Goal: Information Seeking & Learning: Compare options

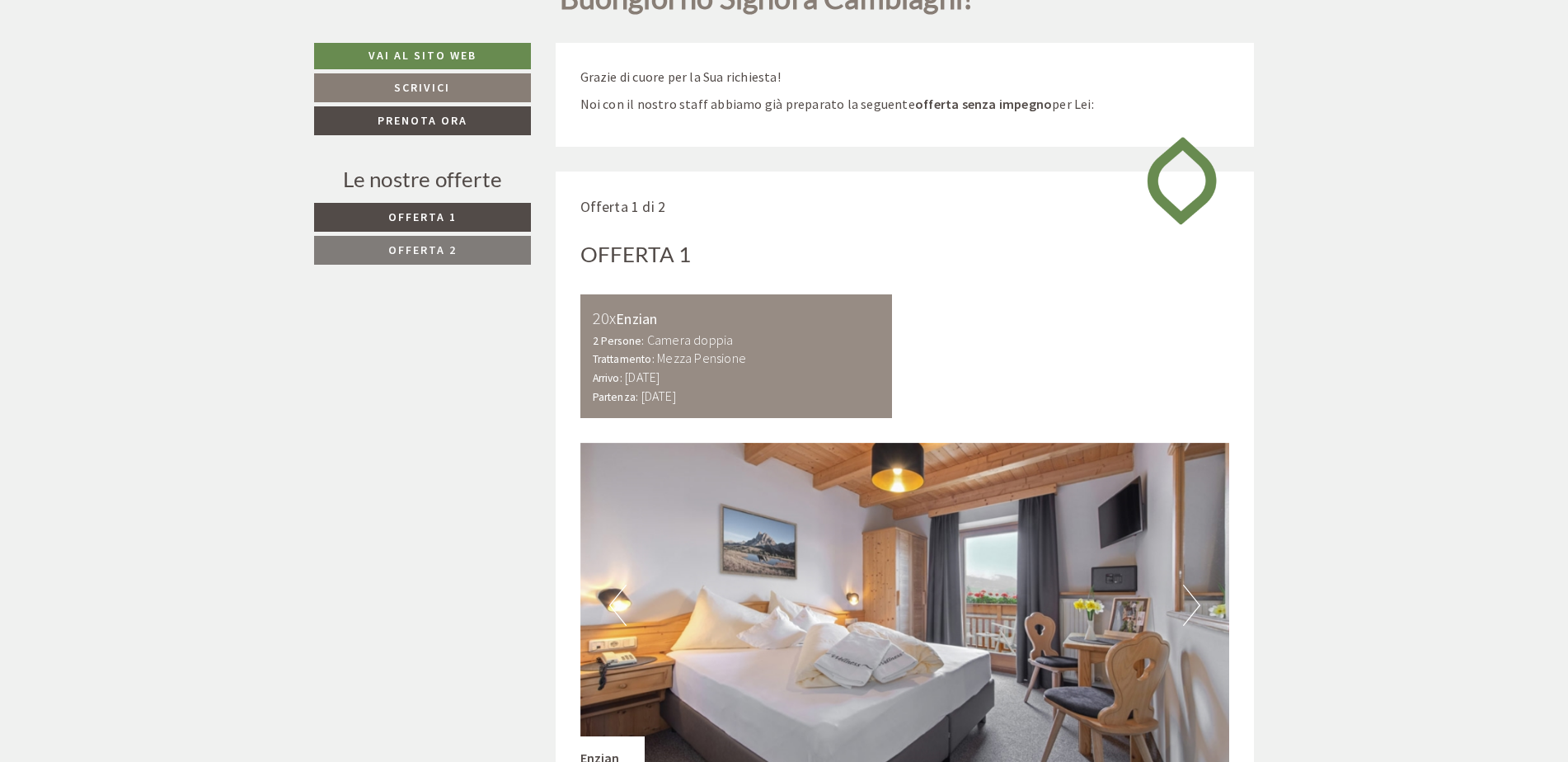
scroll to position [659, 0]
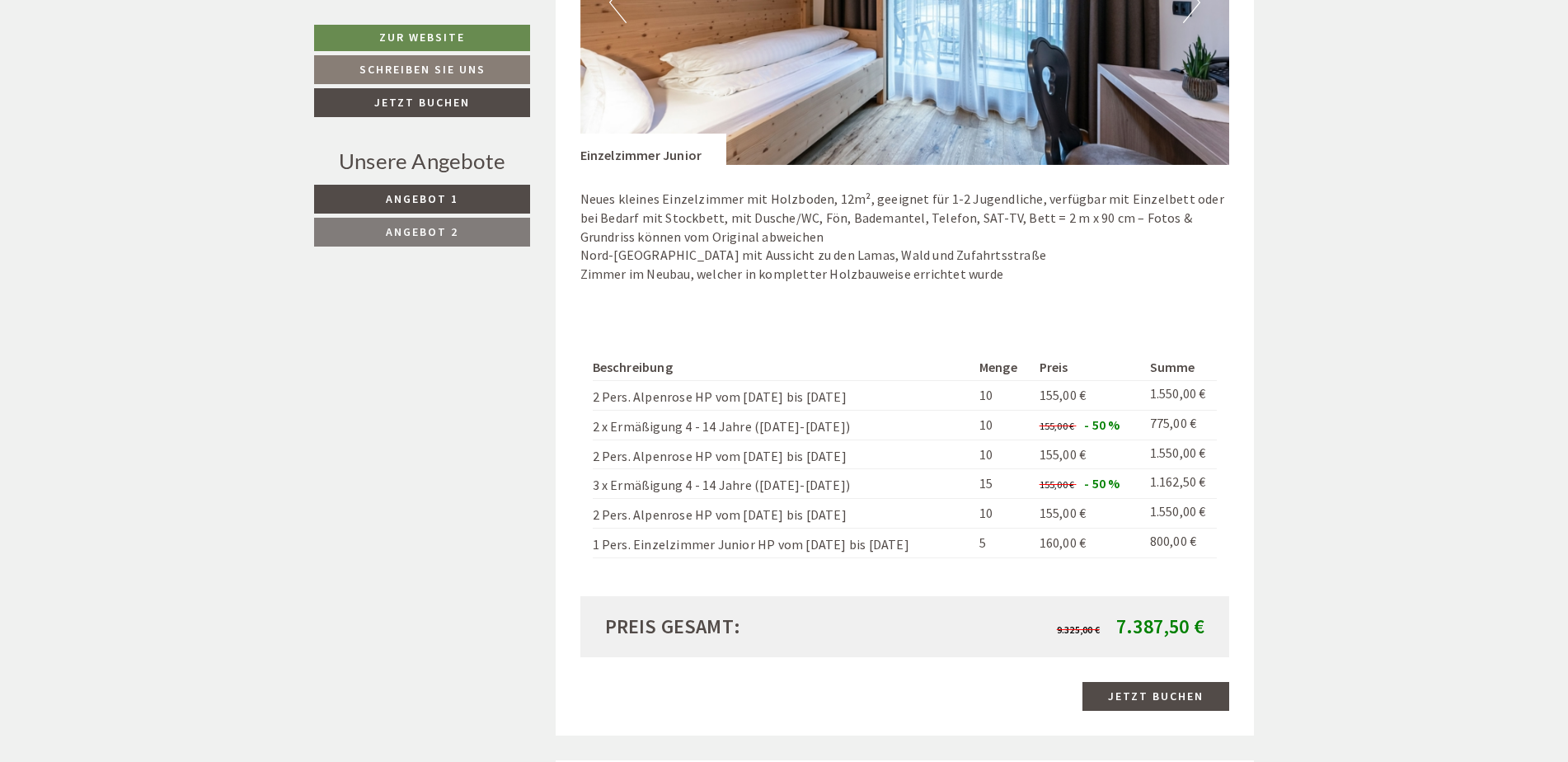
scroll to position [1978, 0]
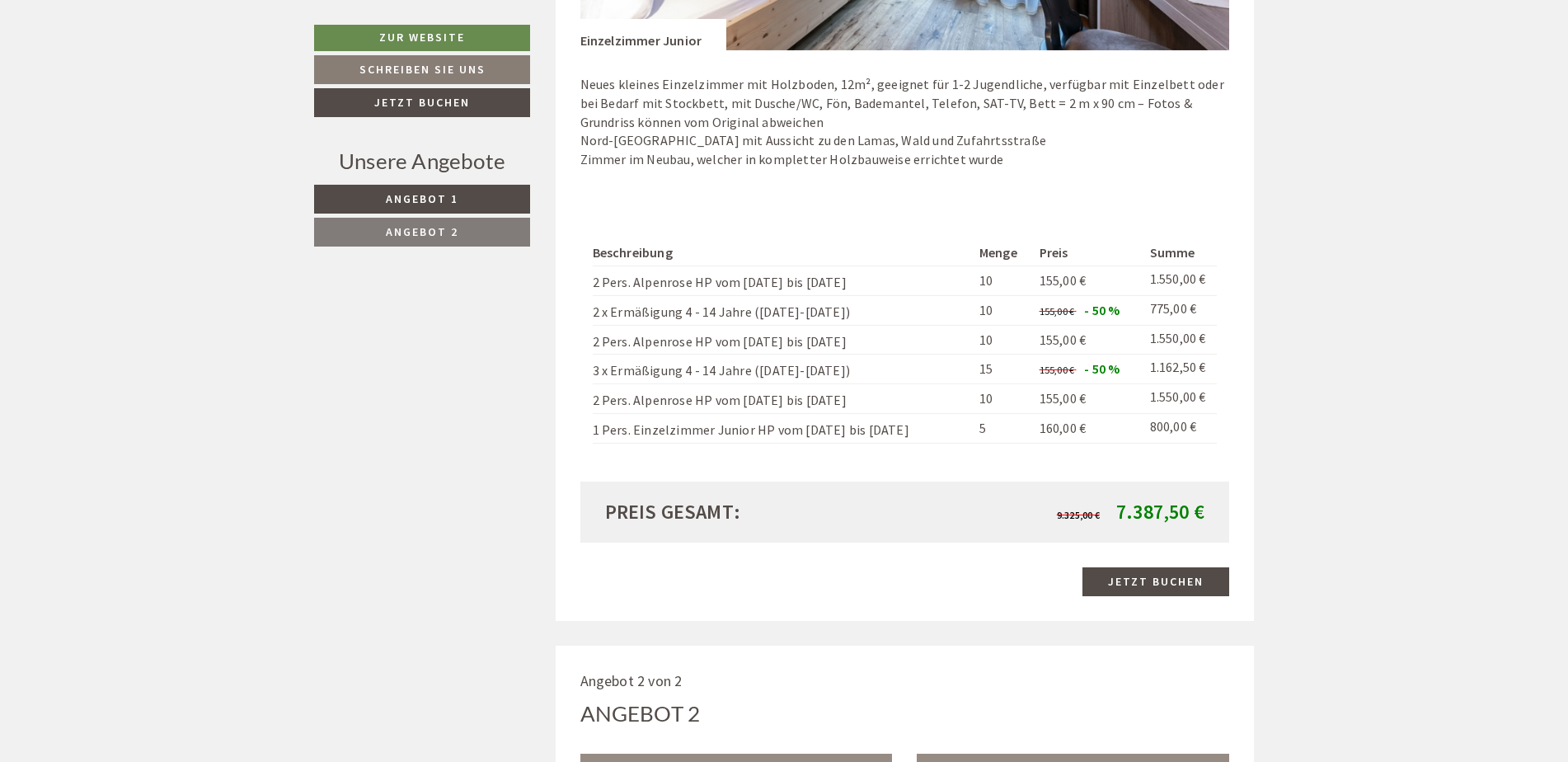
click at [411, 227] on span "Angebot 2" at bounding box center [422, 232] width 72 height 15
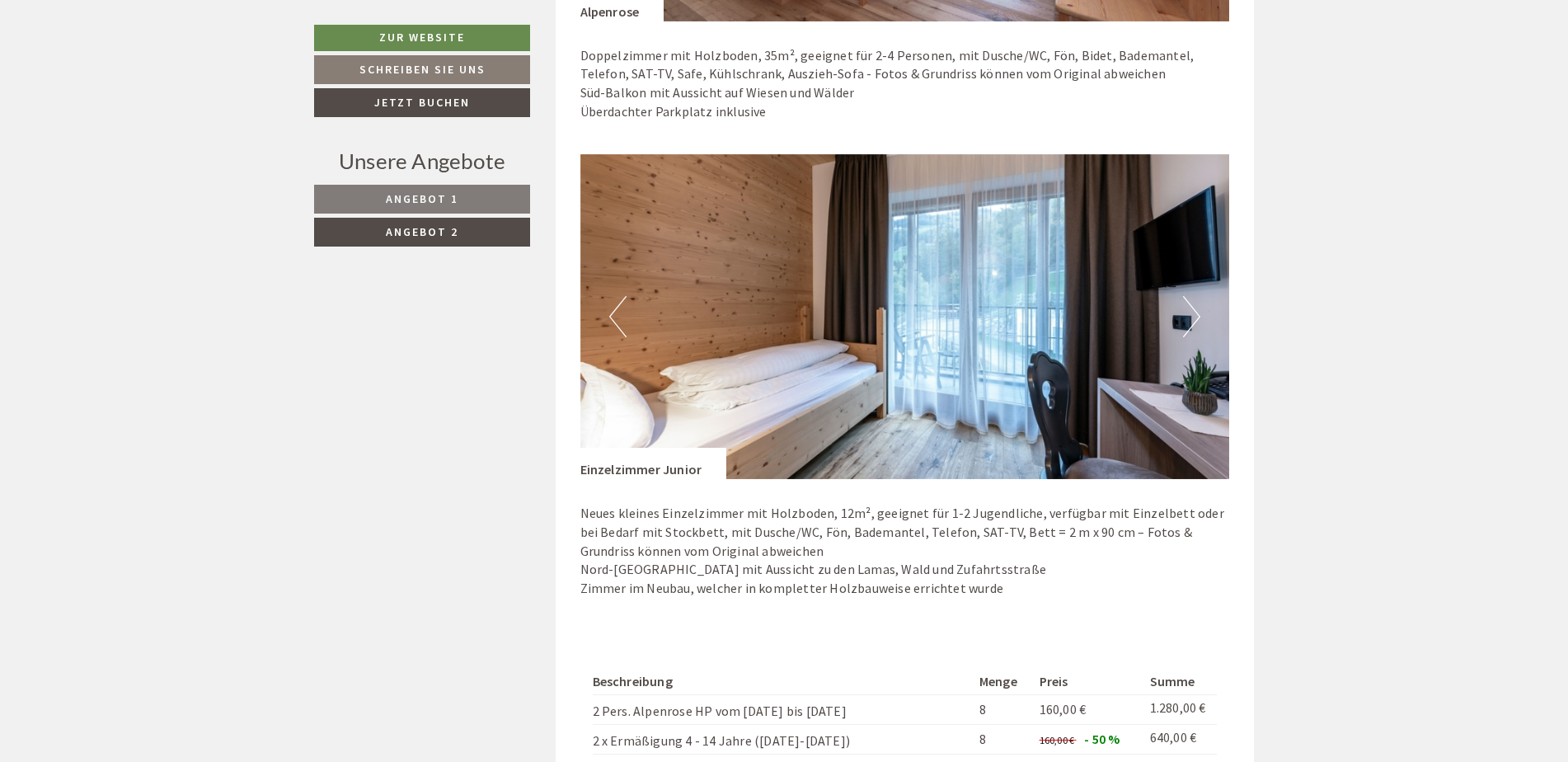
scroll to position [1814, 0]
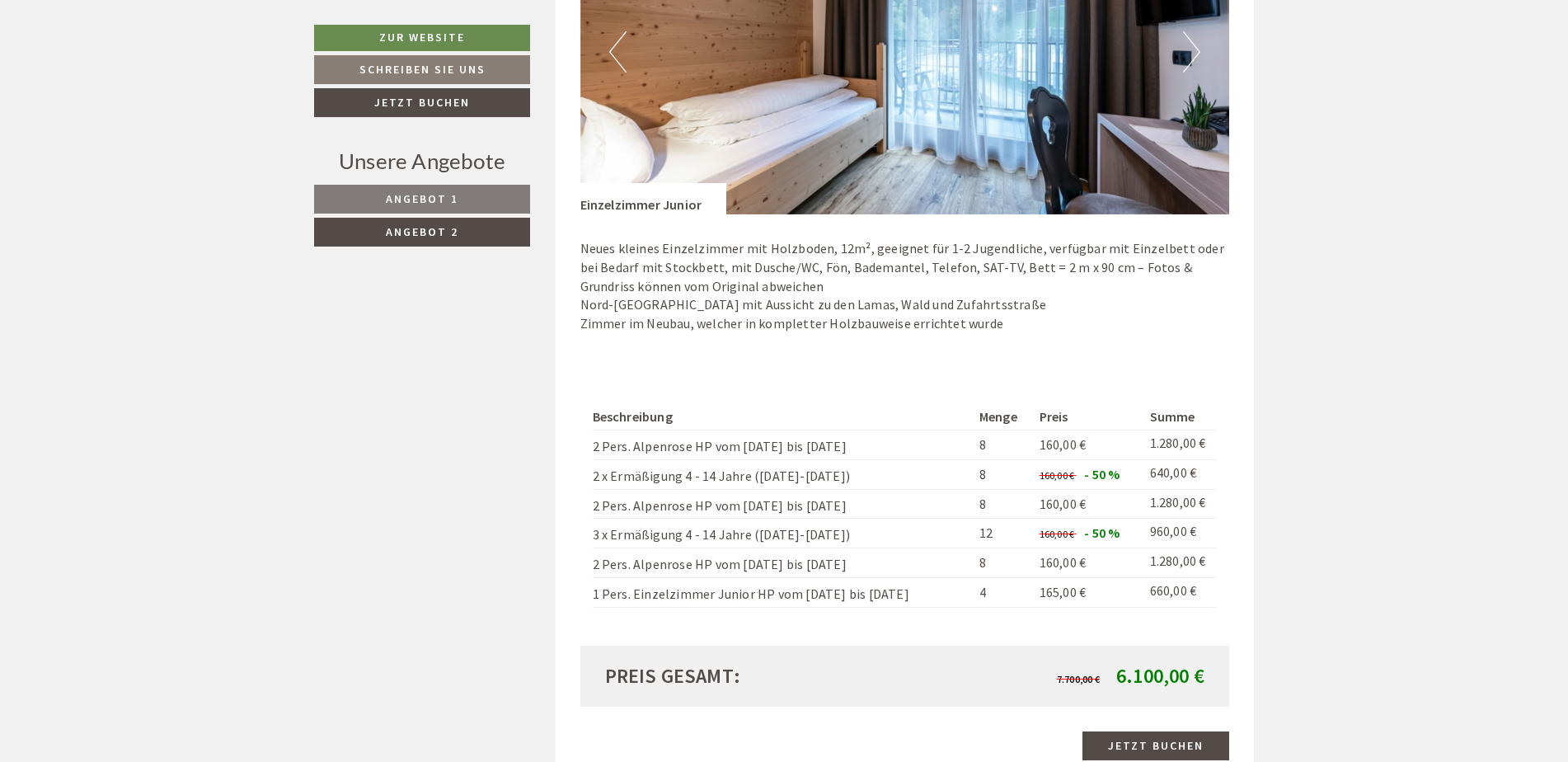
click at [482, 195] on link "Angebot 1" at bounding box center [422, 199] width 216 height 29
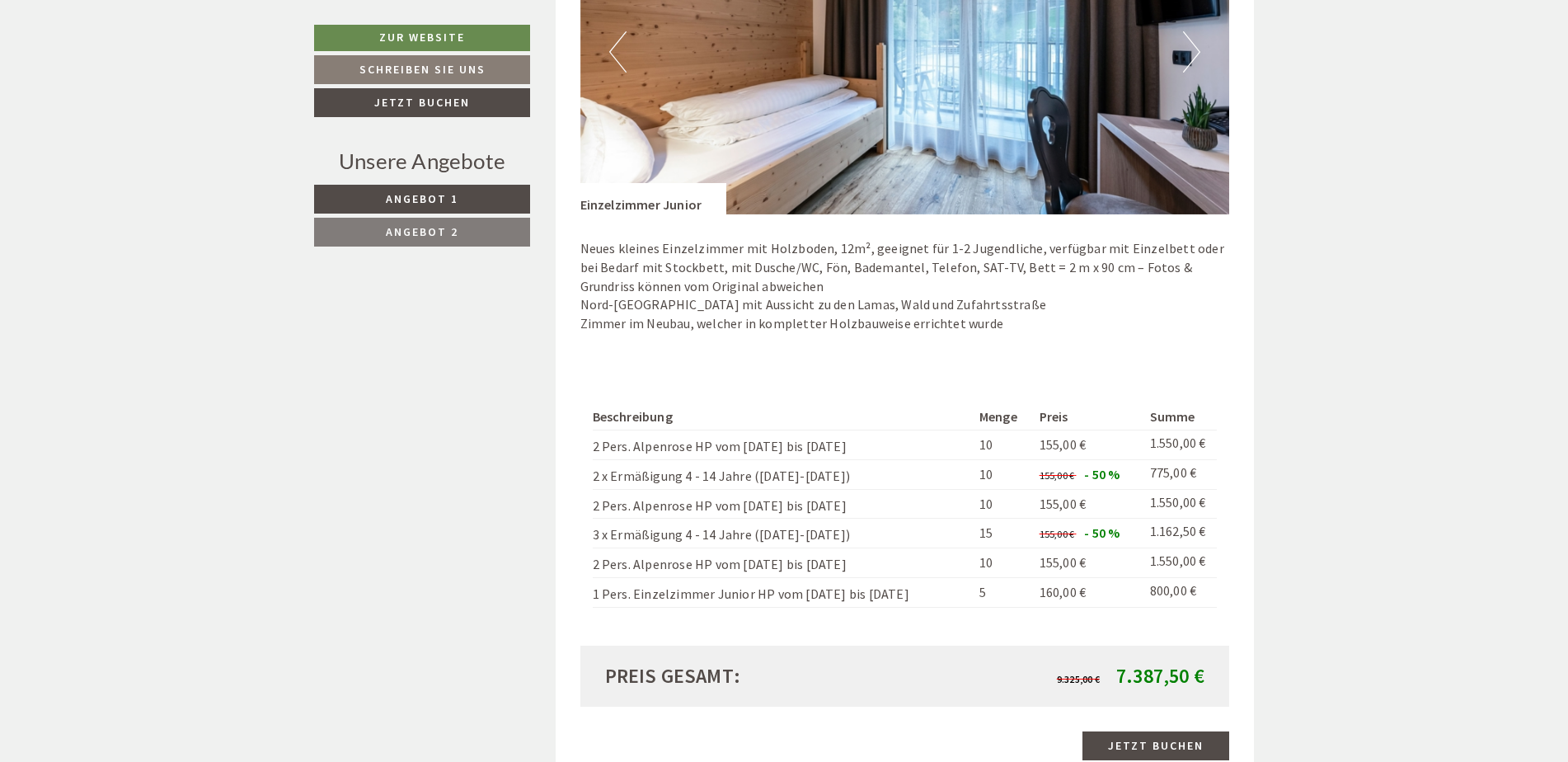
scroll to position [1979, 0]
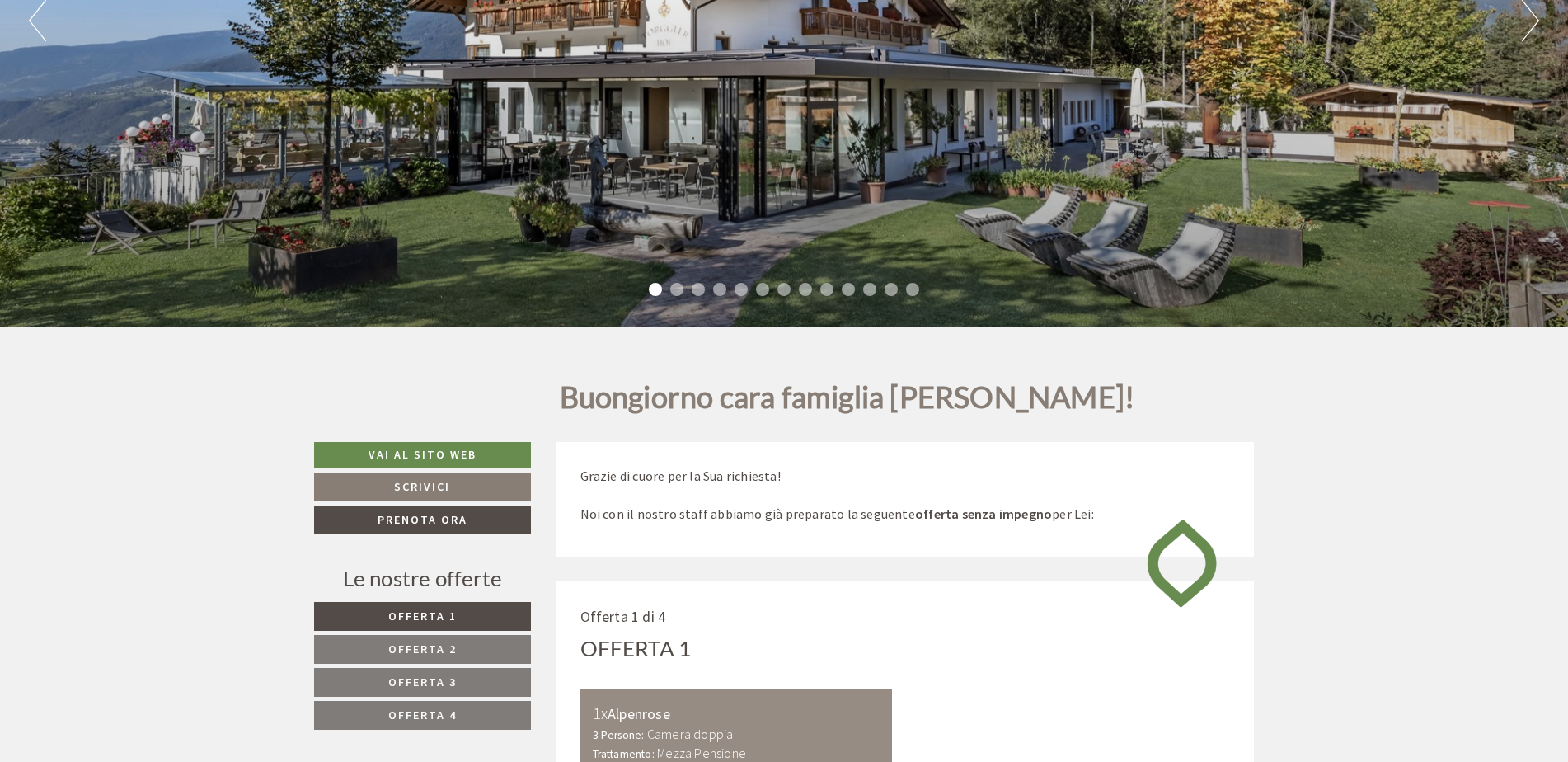
scroll to position [659, 0]
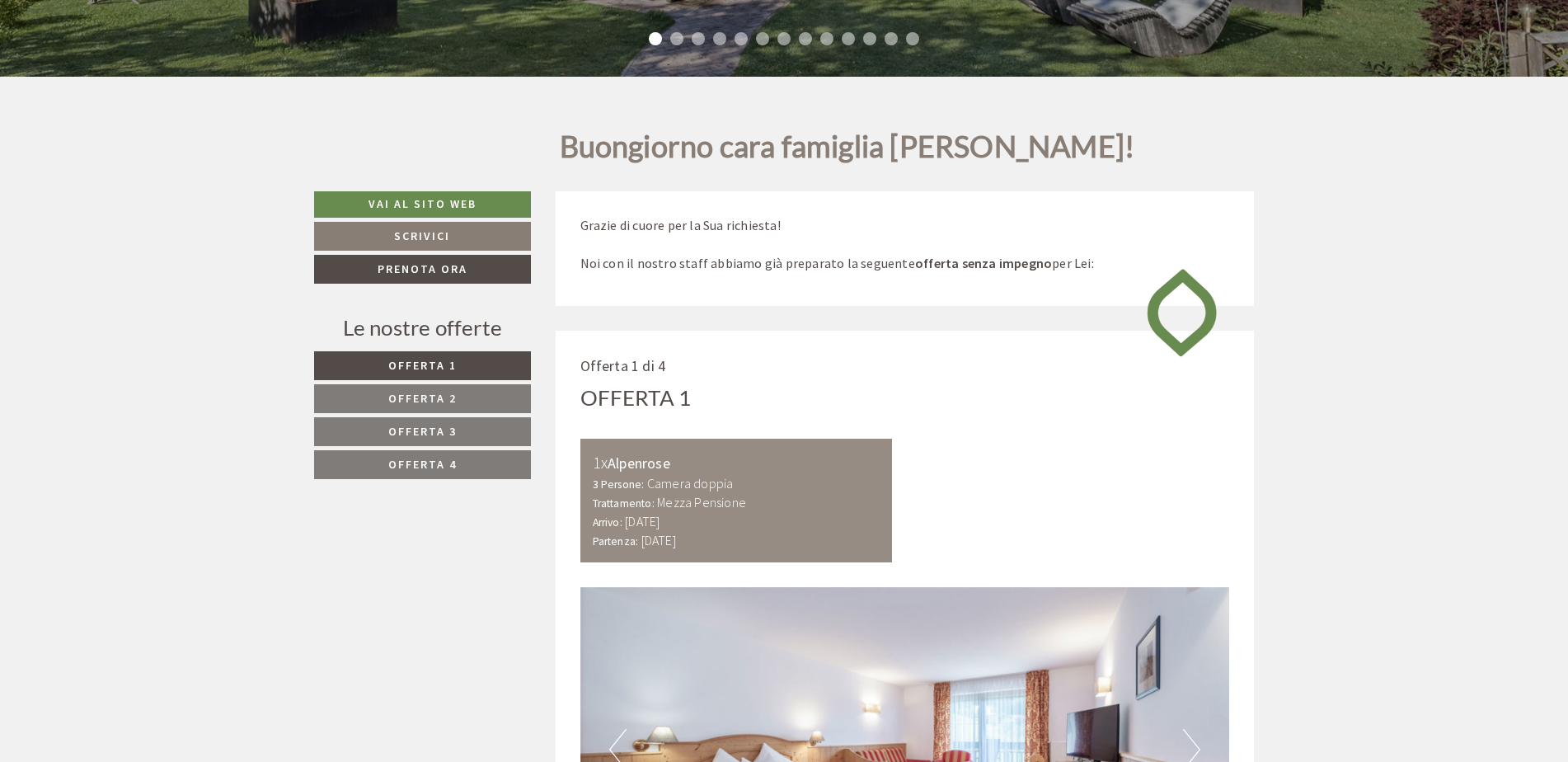
click at [476, 394] on link "Offerta 2" at bounding box center [422, 398] width 217 height 29
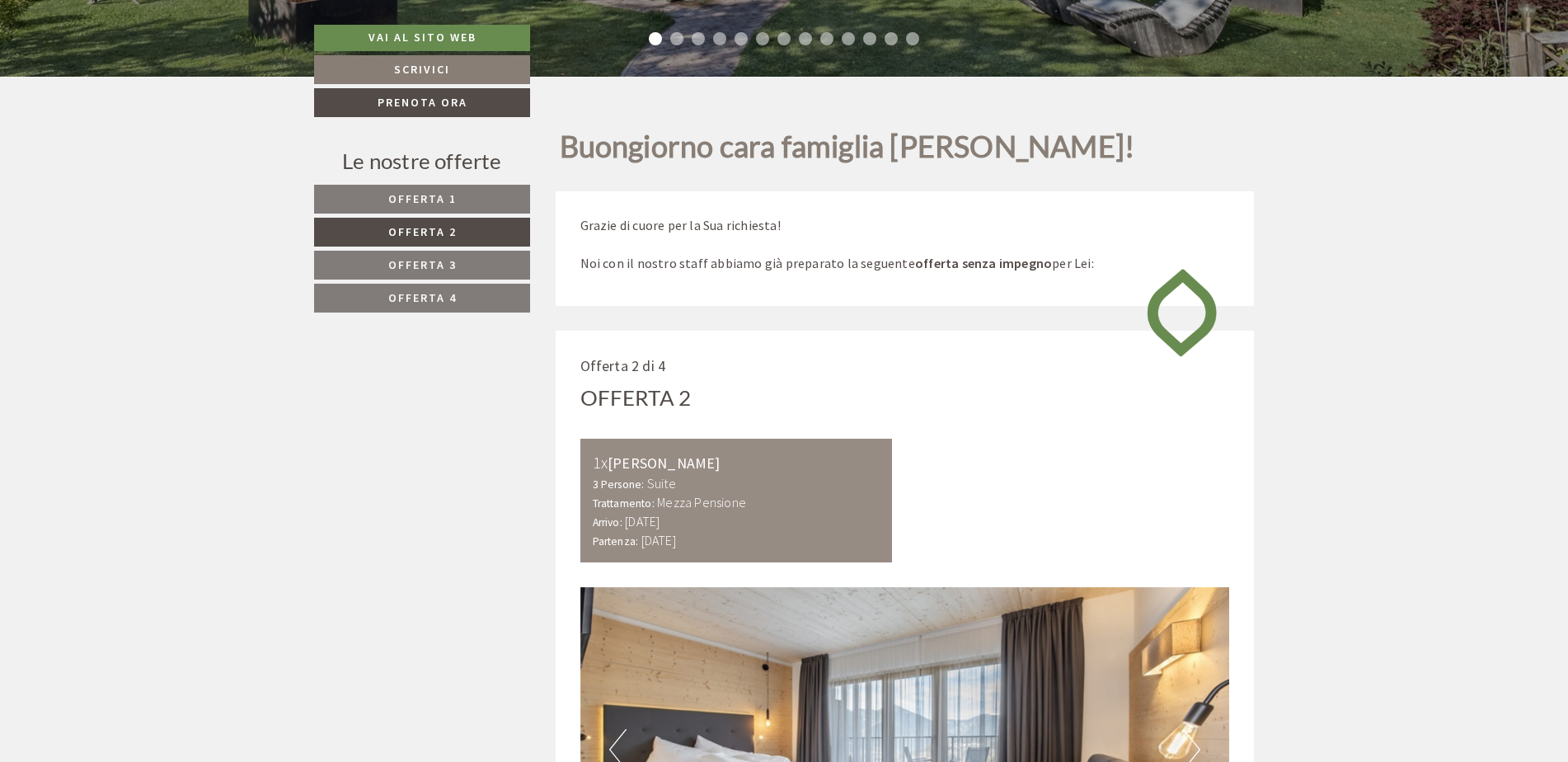
scroll to position [990, 0]
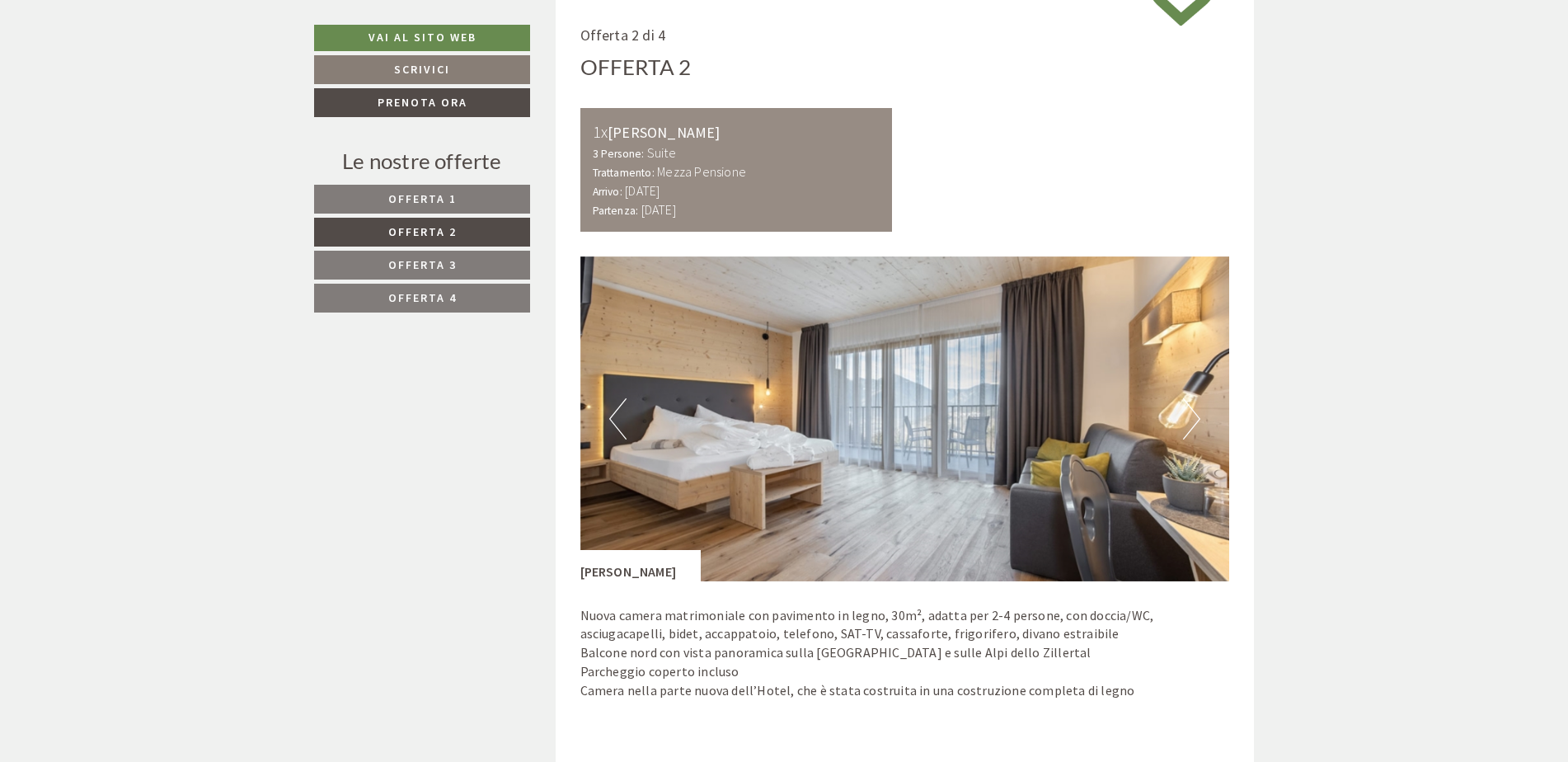
click at [455, 256] on link "Offerta 3" at bounding box center [422, 264] width 216 height 29
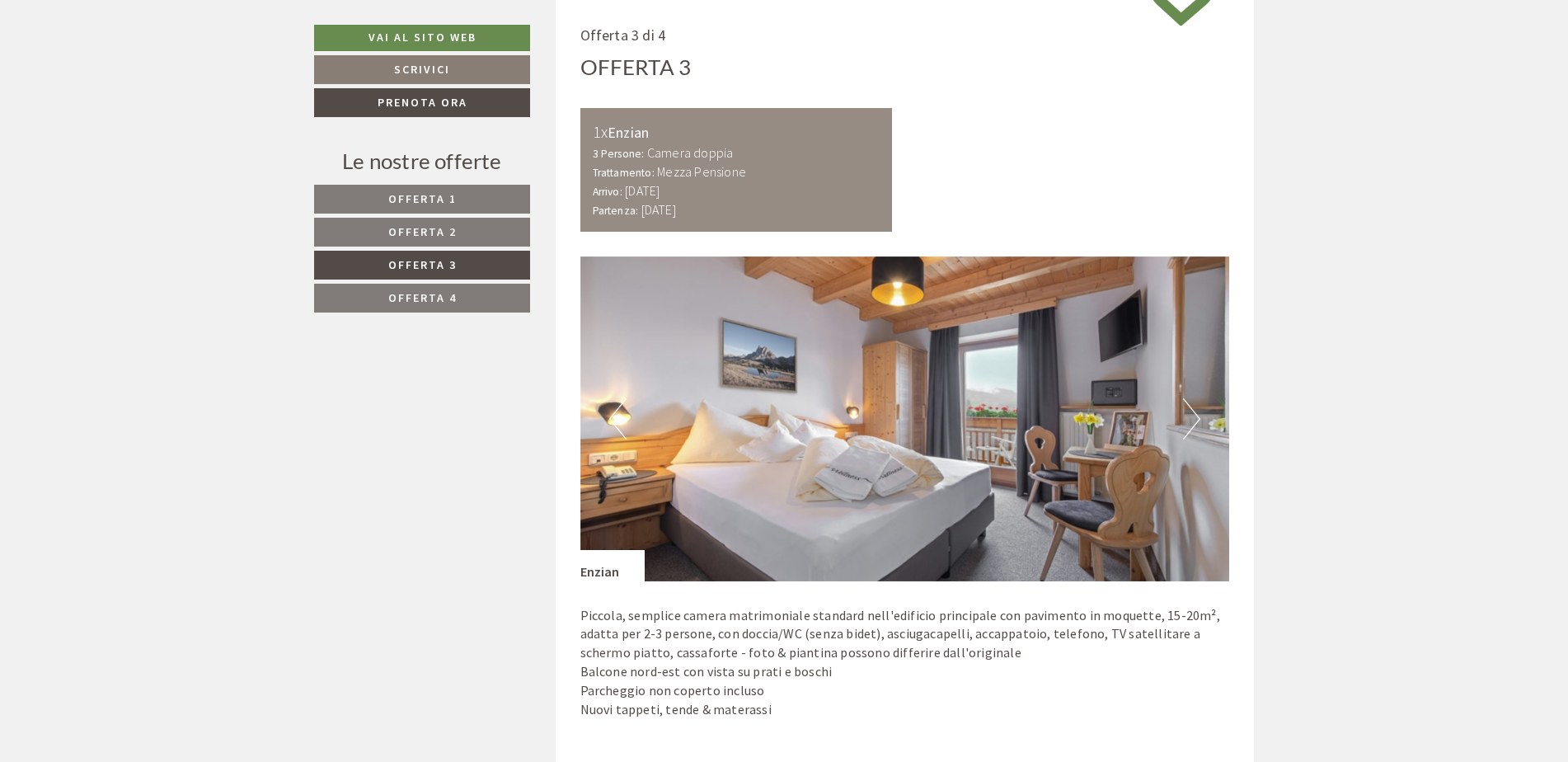
click at [434, 291] on span "Offerta 4" at bounding box center [422, 298] width 68 height 15
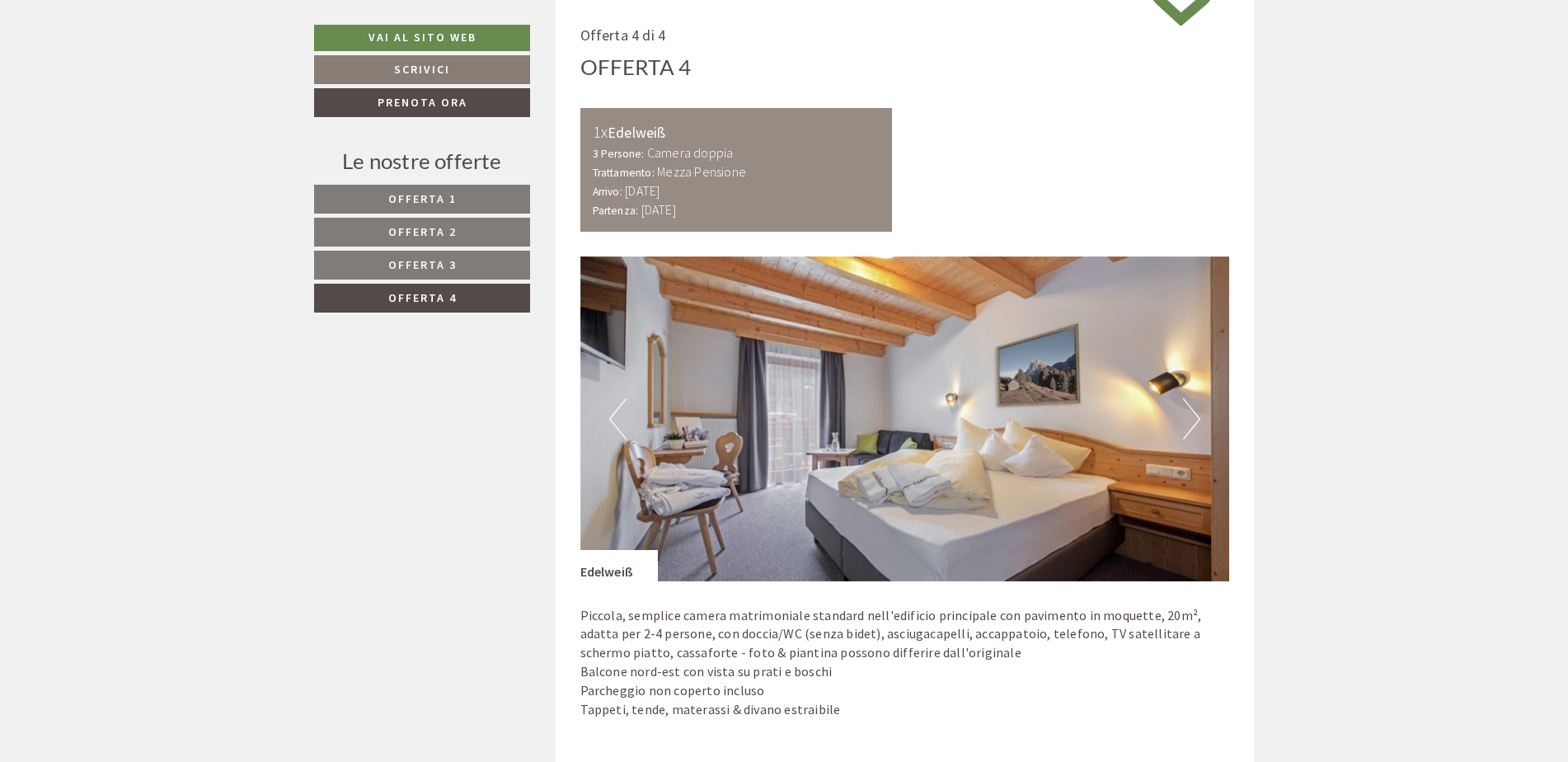
click at [434, 196] on span "Offerta 1" at bounding box center [422, 199] width 68 height 15
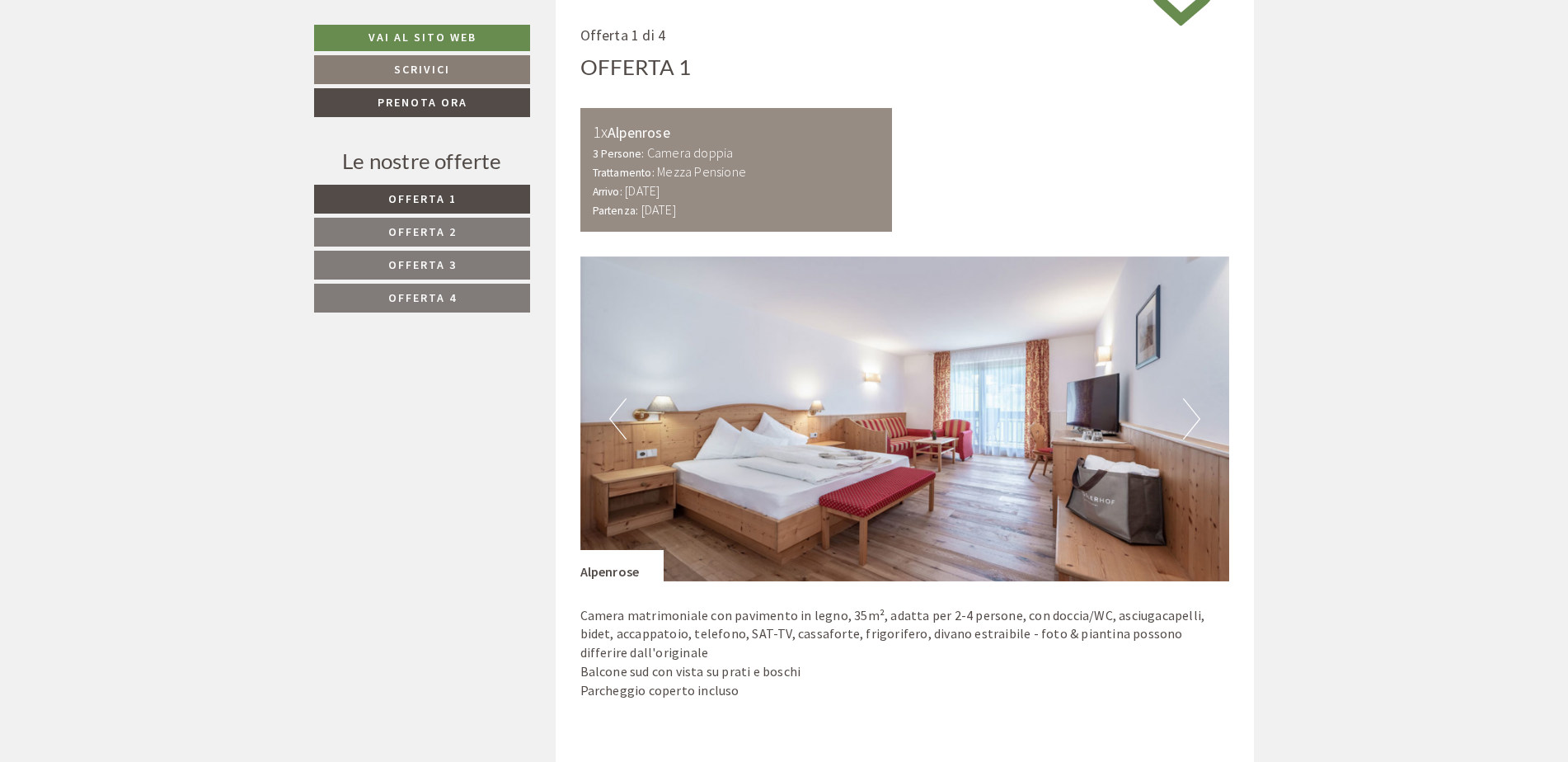
click at [428, 224] on span "Offerta 2" at bounding box center [422, 232] width 68 height 15
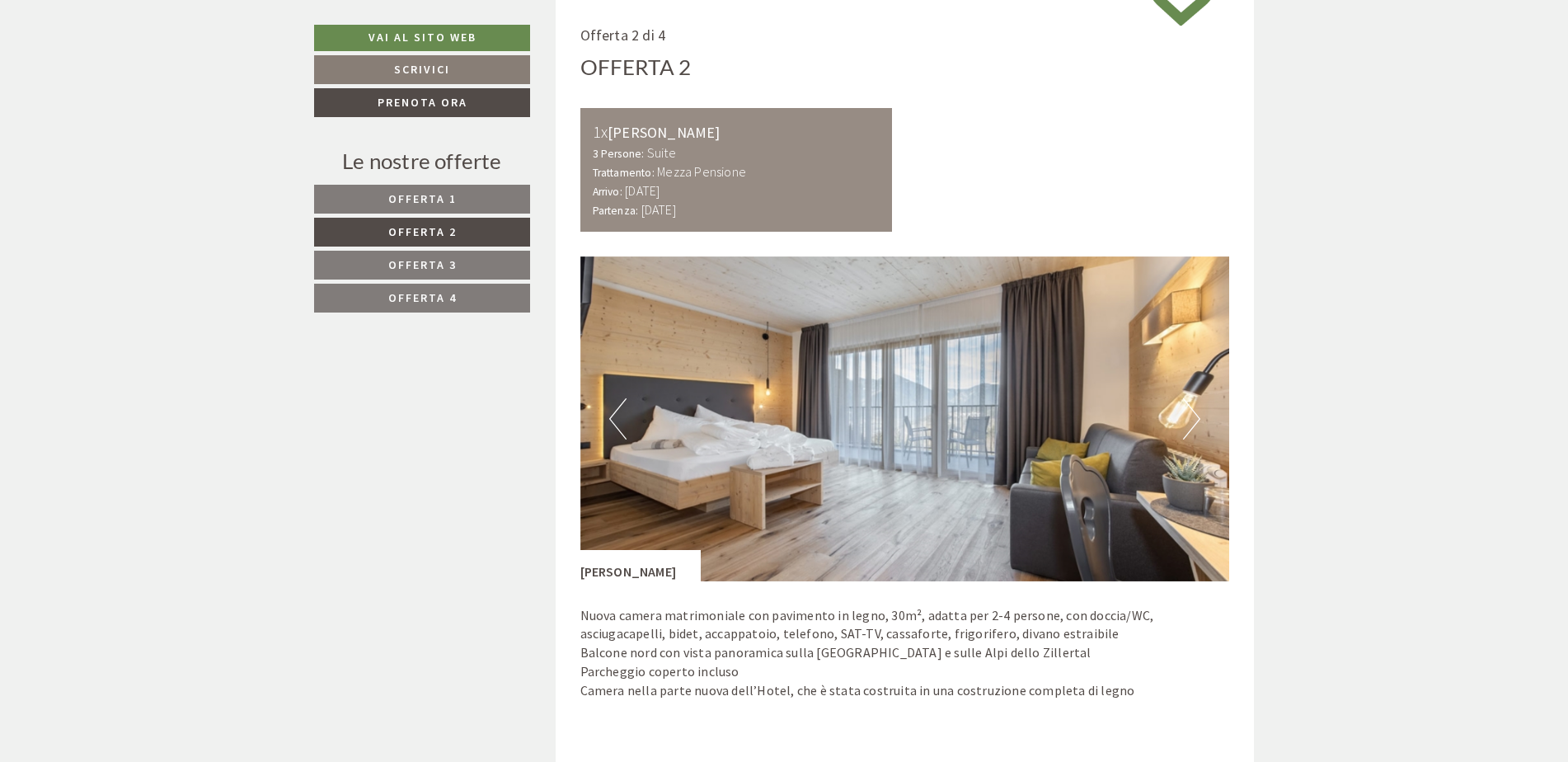
click at [423, 265] on span "Offerta 3" at bounding box center [422, 264] width 68 height 15
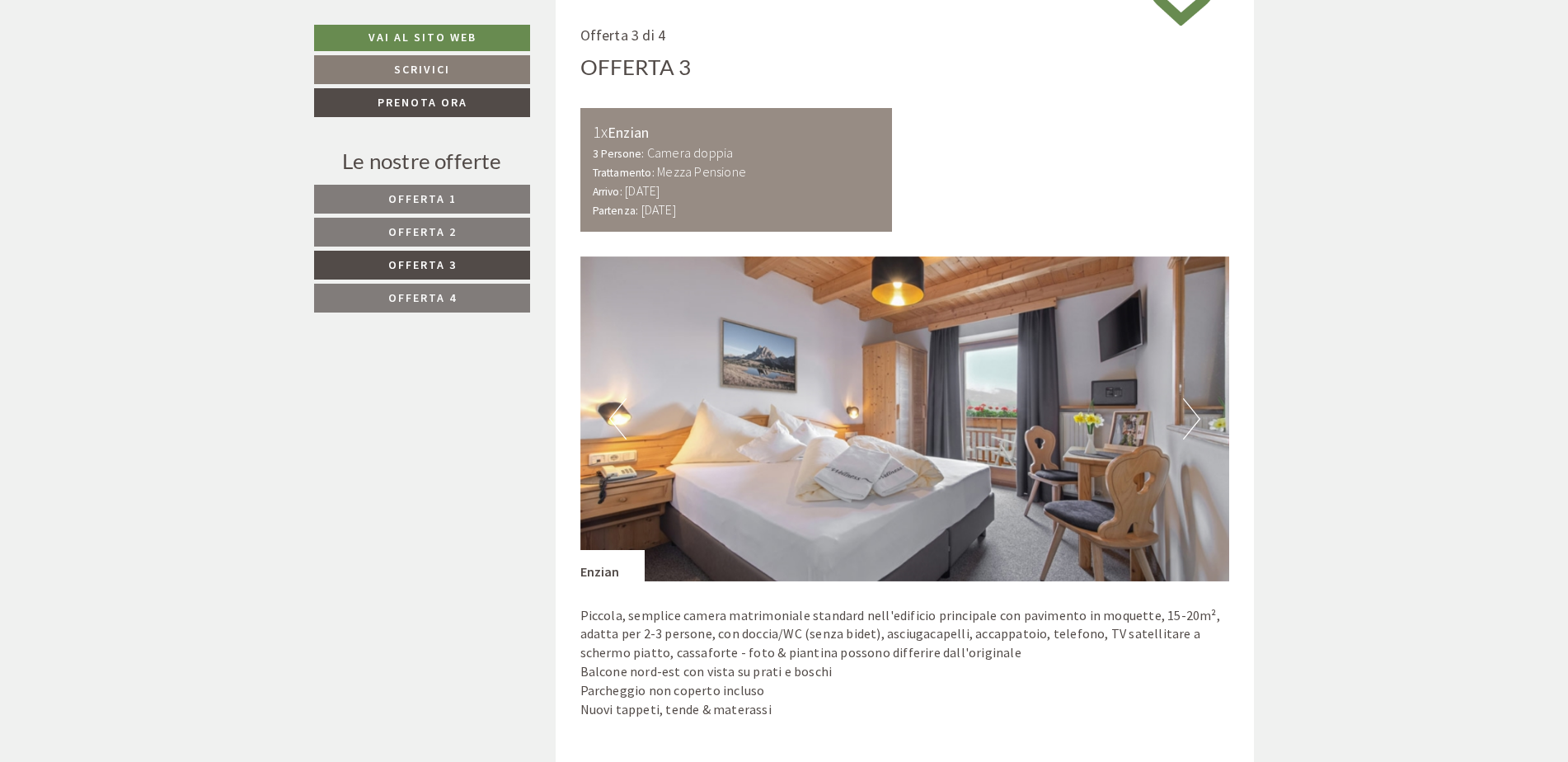
click at [423, 297] on span "Offerta 4" at bounding box center [422, 298] width 68 height 15
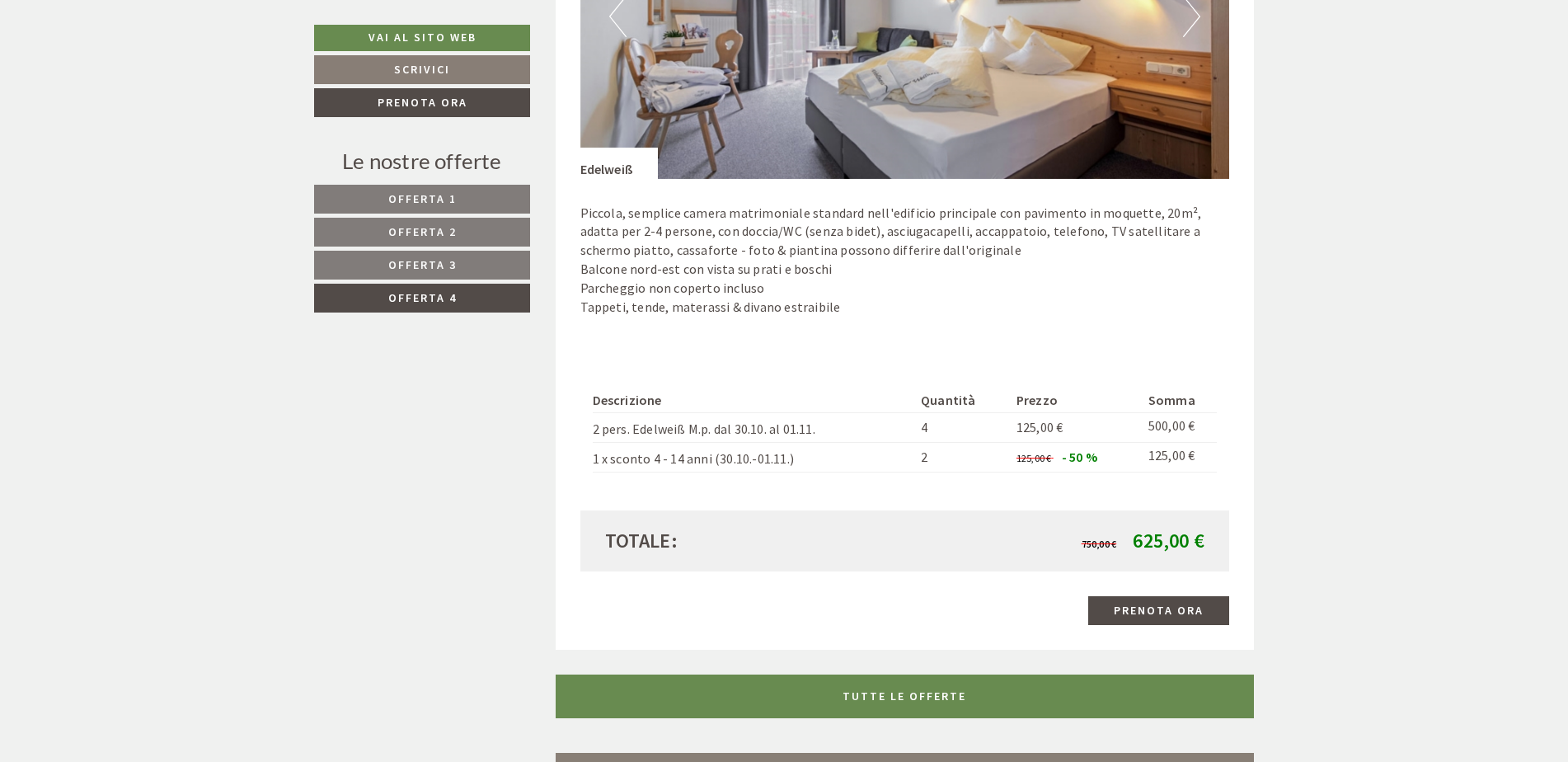
scroll to position [1402, 0]
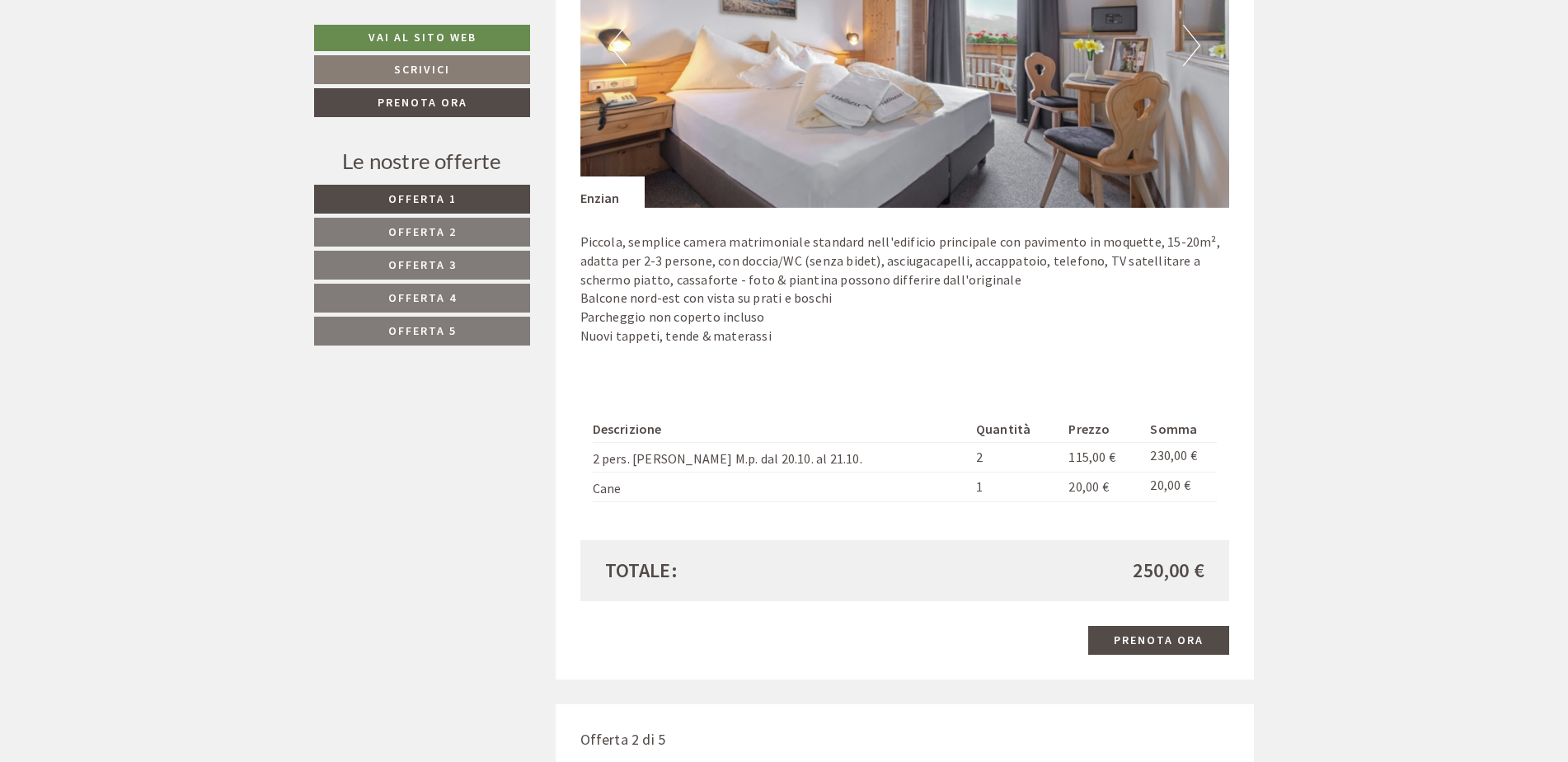
scroll to position [1484, 0]
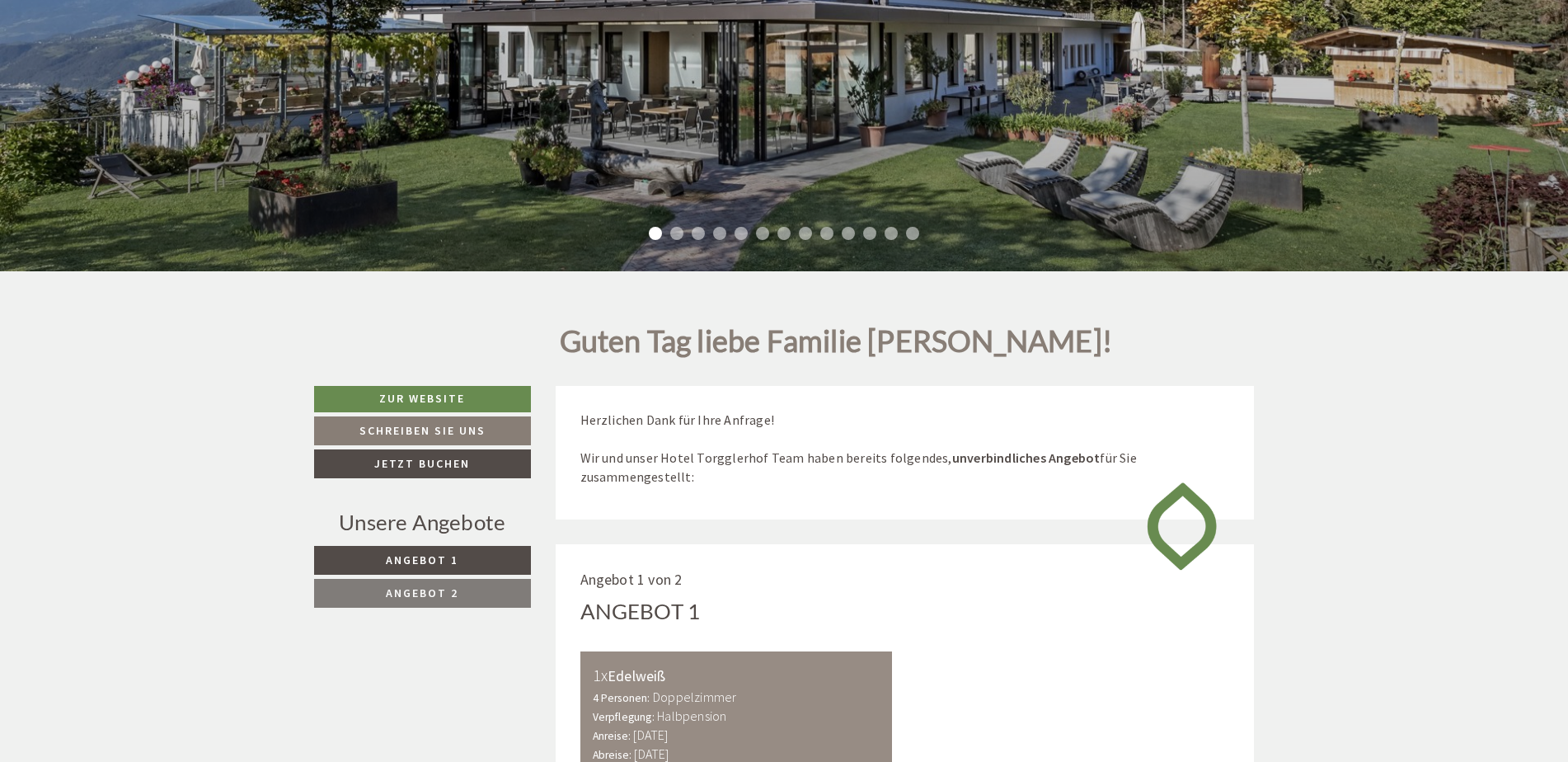
scroll to position [577, 0]
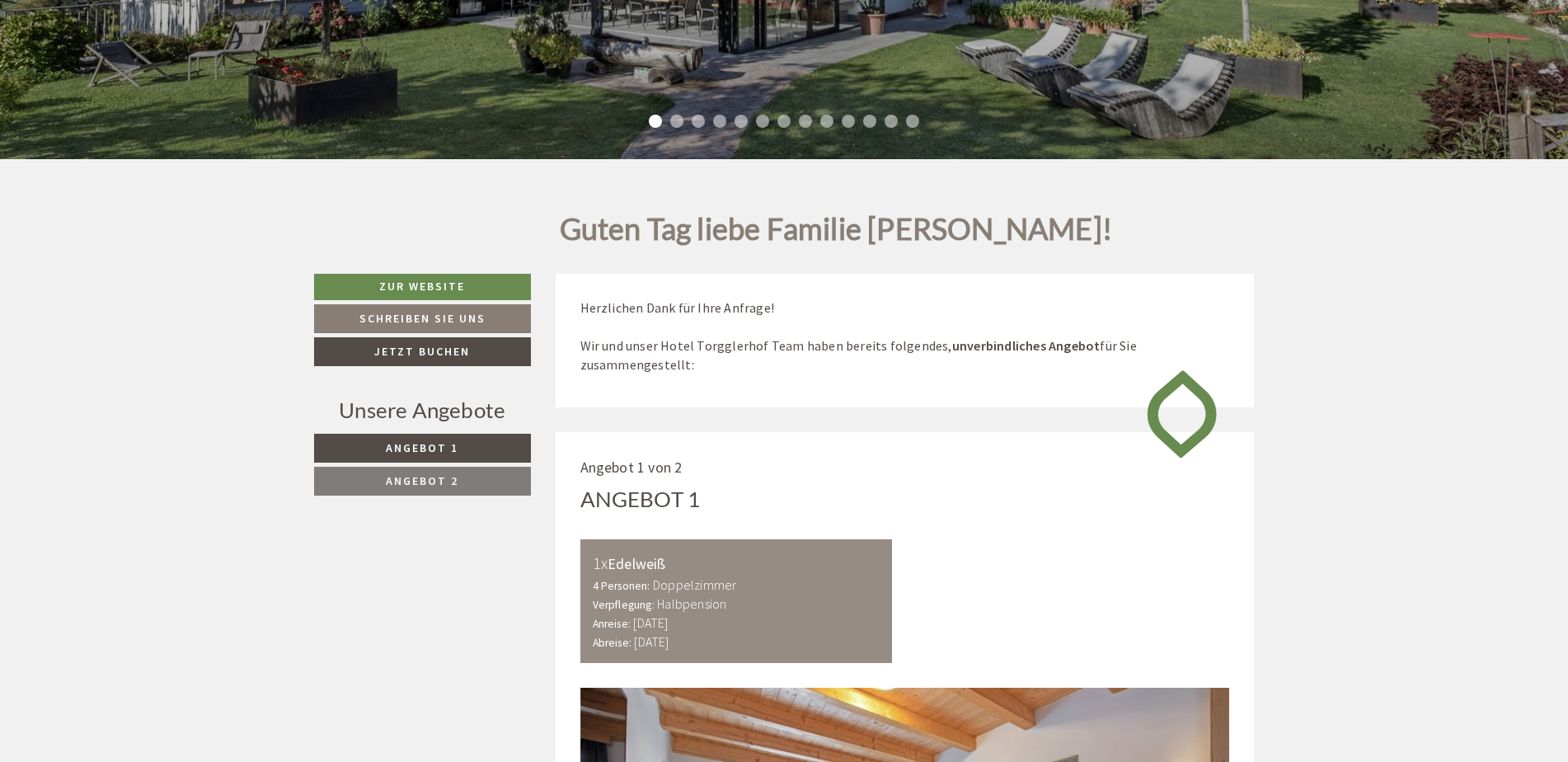
click at [481, 482] on link "Angebot 2" at bounding box center [422, 481] width 217 height 29
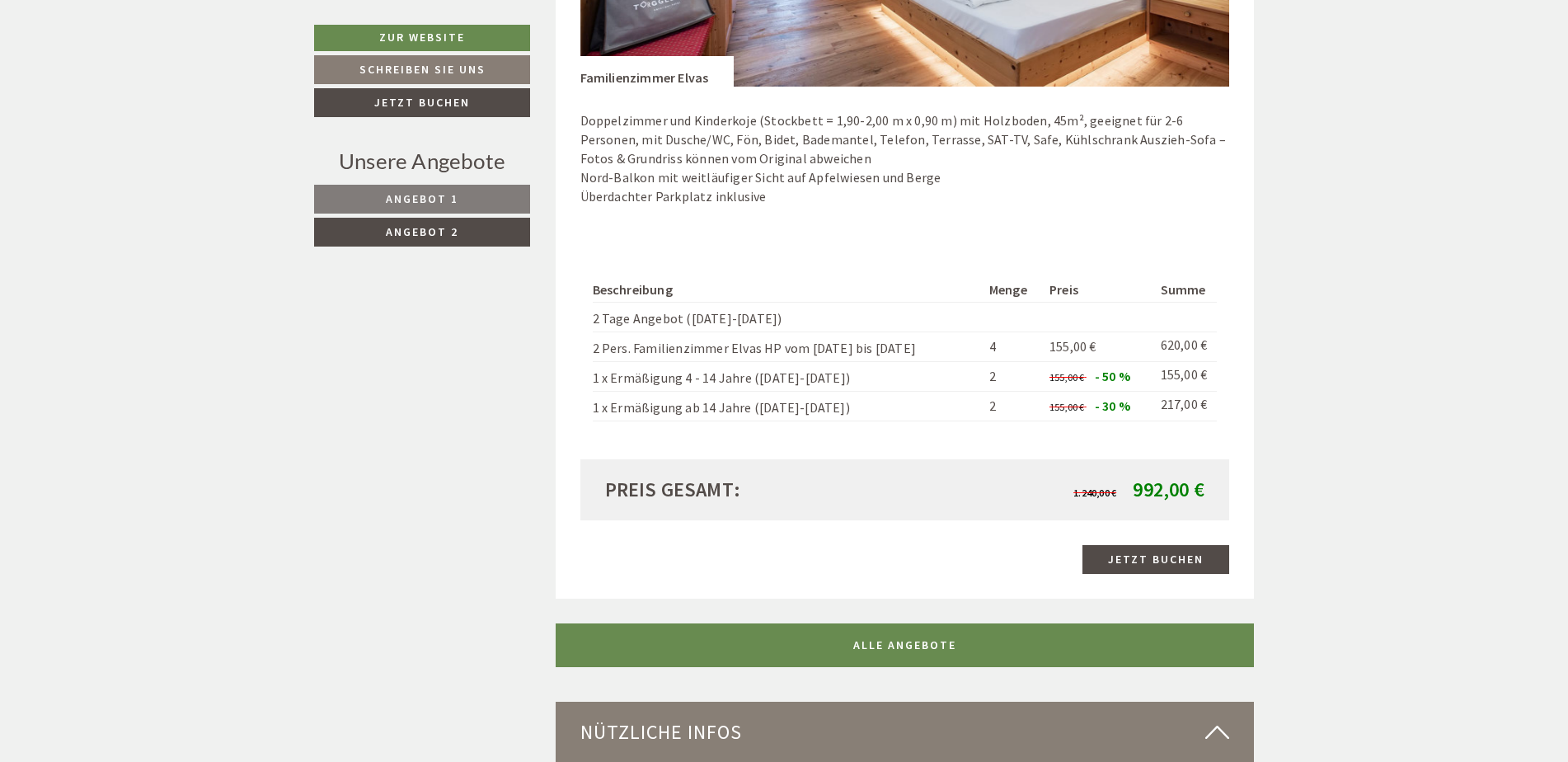
scroll to position [1503, 0]
click at [465, 196] on link "Angebot 1" at bounding box center [422, 199] width 216 height 29
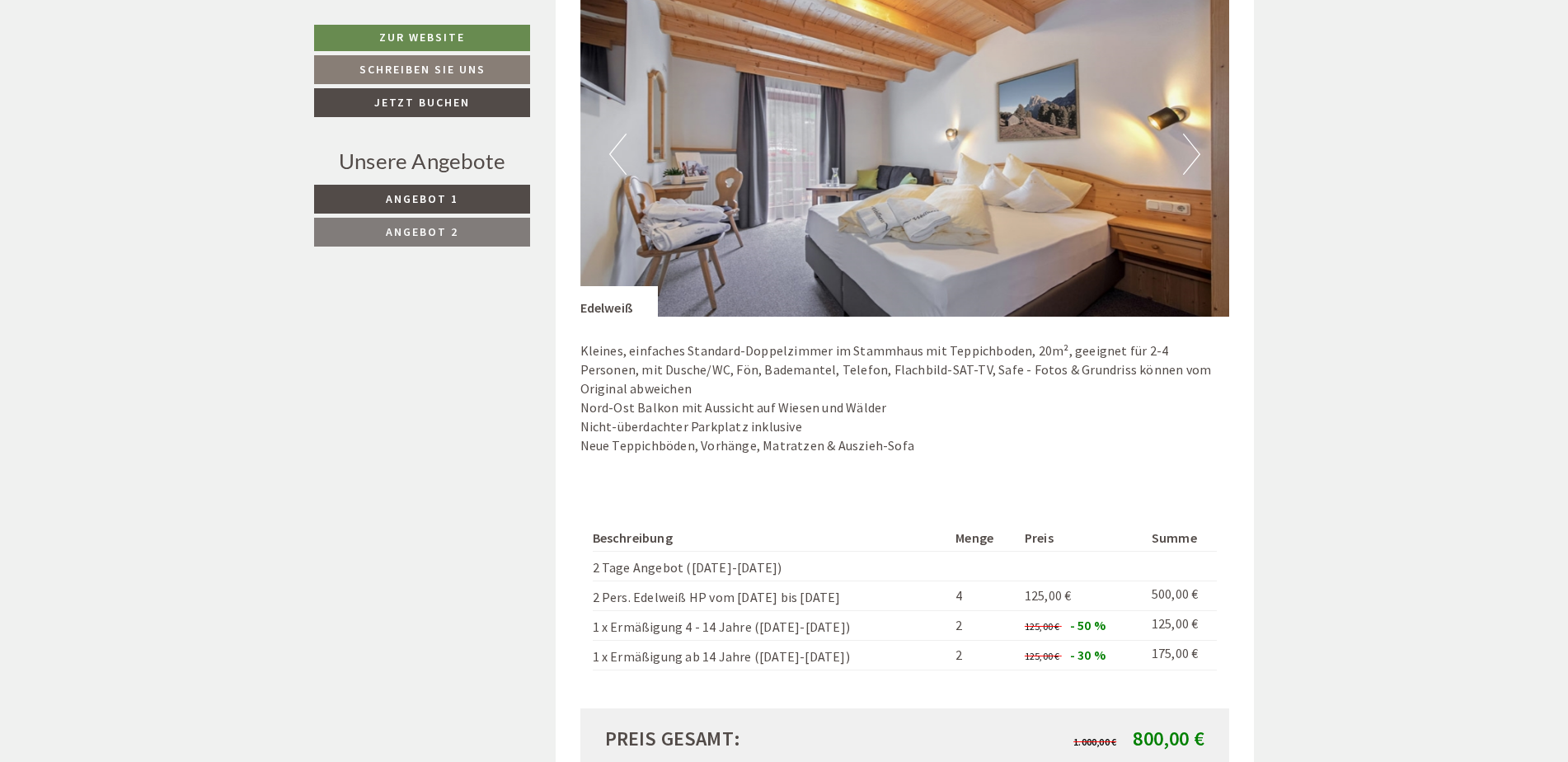
scroll to position [1338, 0]
